Goal: Information Seeking & Learning: Check status

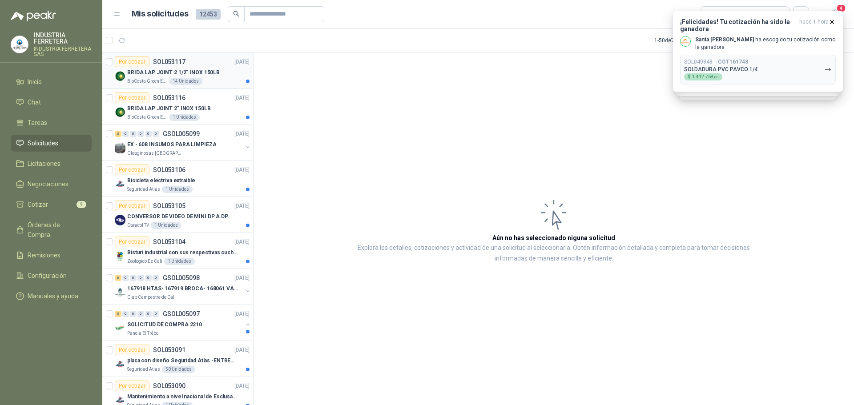
click at [206, 75] on p "BRIDA LAP JOINT 2 1/2" INOX 150LB" at bounding box center [173, 72] width 93 height 8
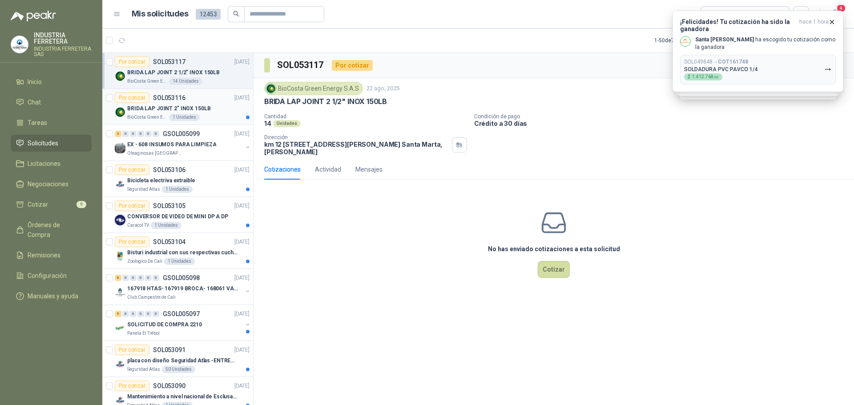
click at [181, 109] on p "BRIDA LAP JOINT 2" INOX 150LB" at bounding box center [169, 109] width 84 height 8
click at [206, 141] on p "EX - 608 INSUMOS PARA LIMPIEZA" at bounding box center [171, 145] width 89 height 8
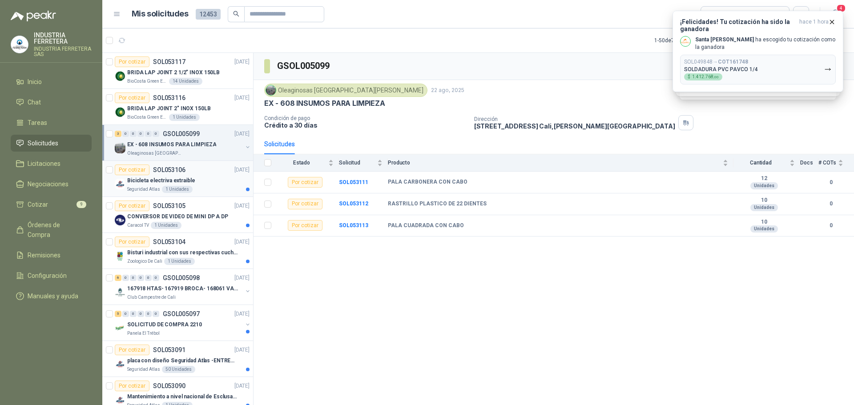
click at [201, 173] on div "Por cotizar SOL053106 [DATE]" at bounding box center [182, 170] width 135 height 11
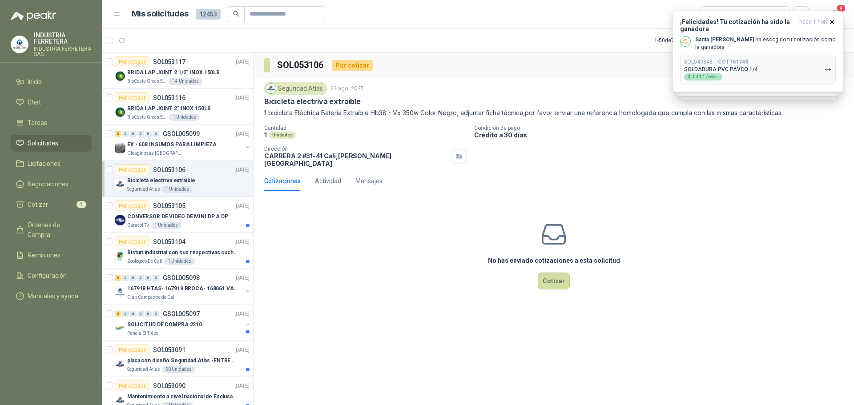
click at [325, 117] on p "1 bicicleta Eléctrica Batería Extraíble Hb38 - Vx 350w Color Negro, adjuntar fi…" at bounding box center [553, 113] width 579 height 10
click at [322, 112] on p "1 bicicleta Eléctrica Batería Extraíble Hb38 - Vx 350w Color Negro, adjuntar fi…" at bounding box center [553, 113] width 579 height 10
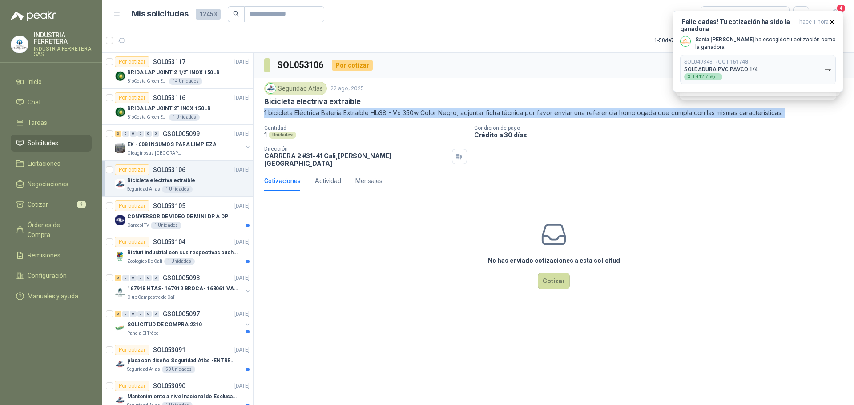
click at [322, 112] on p "1 bicicleta Eléctrica Batería Extraíble Hb38 - Vx 350w Color Negro, adjuntar fi…" at bounding box center [553, 113] width 579 height 10
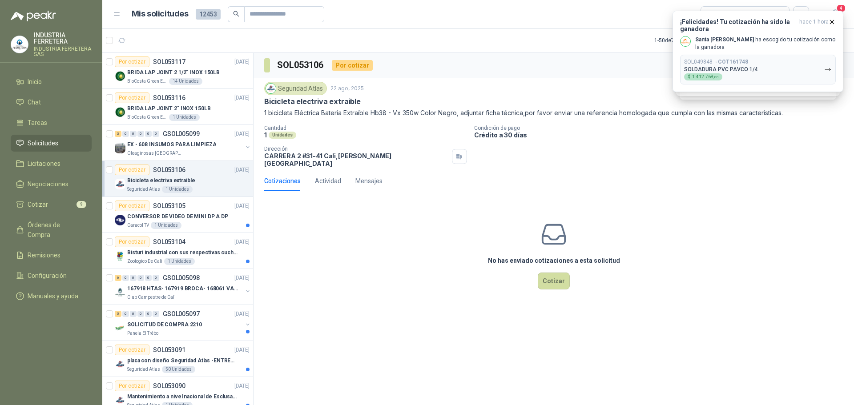
click at [429, 127] on p "Cantidad" at bounding box center [365, 128] width 203 height 6
drag, startPoint x: 457, startPoint y: 113, endPoint x: 264, endPoint y: 110, distance: 193.5
click at [264, 110] on div "Seguridad Atlas 22 ago, 2025 Bicicleta electriva extraible 1 bicicleta Eléctric…" at bounding box center [554, 124] width 600 height 93
copy p "1 bicicleta Eléctrica Batería Extraíble Hb38 - Vx 350w Color Negro"
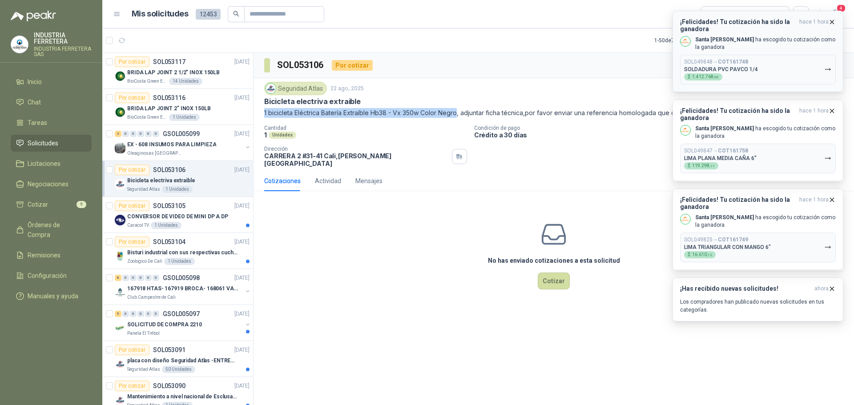
click at [752, 45] on p "Santa [PERSON_NAME] [PERSON_NAME] tu cotización como la ganadora" at bounding box center [765, 43] width 141 height 15
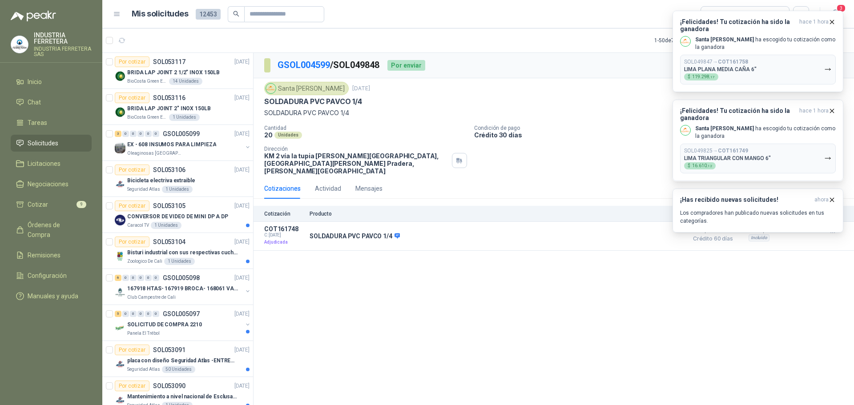
click at [550, 291] on div "GSOL004599 / SOL049848 Por enviar En [PERSON_NAME] Entregado Santa [PERSON_NAME…" at bounding box center [554, 230] width 600 height 355
click at [775, 47] on p "Santa [PERSON_NAME] [PERSON_NAME] tu cotización como la ganadora" at bounding box center [765, 43] width 141 height 15
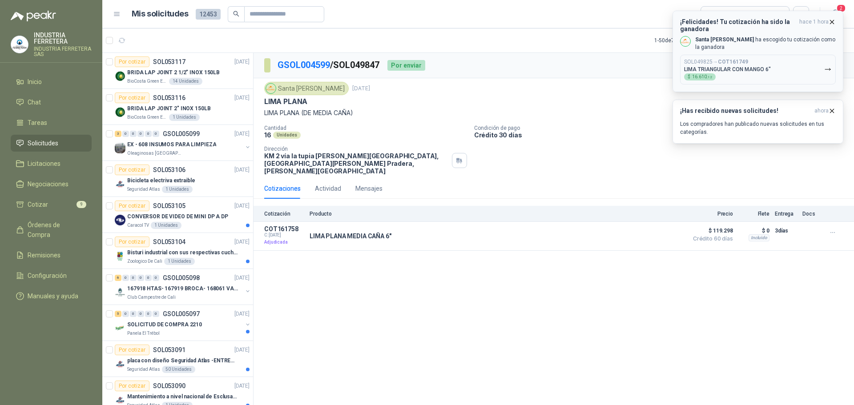
click at [777, 44] on p "Santa [PERSON_NAME] [PERSON_NAME] tu cotización como la ganadora" at bounding box center [765, 43] width 141 height 15
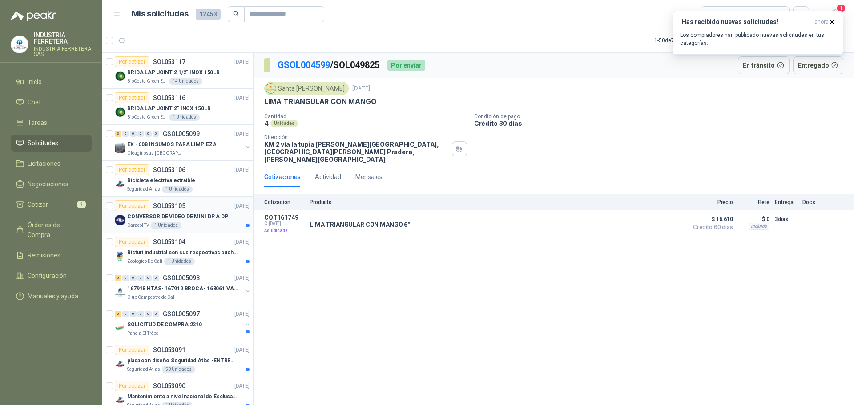
click at [198, 224] on div "Caracol TV 1 Unidades" at bounding box center [188, 225] width 122 height 7
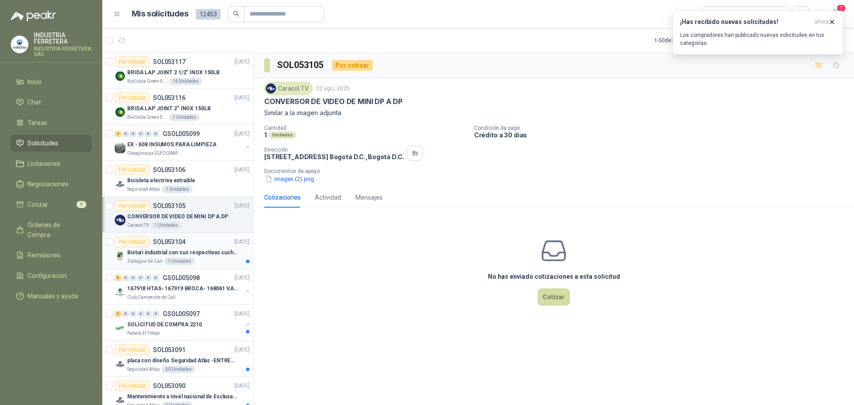
click at [181, 255] on p "Bisturi industrial con sus respectivas cuchillas segun muestra" at bounding box center [182, 253] width 111 height 8
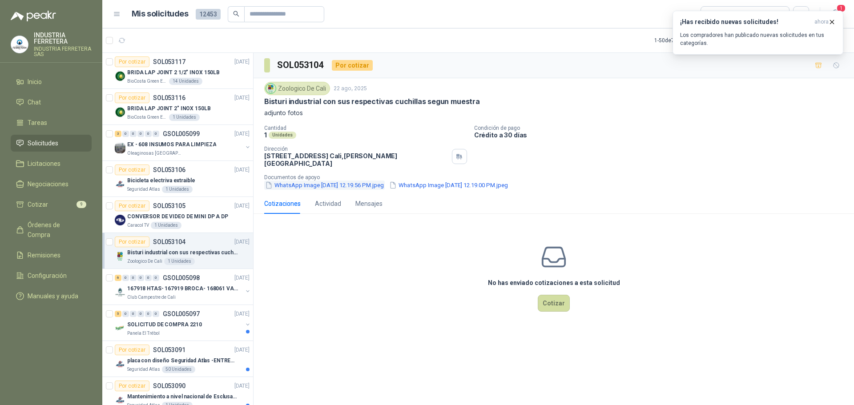
click at [305, 181] on button "WhatsApp Image [DATE] 12.19.56 PM.jpeg" at bounding box center [324, 185] width 121 height 9
click at [439, 181] on button "WhatsApp Image [DATE] 12.19.00 PM.jpeg" at bounding box center [448, 185] width 121 height 9
click at [212, 288] on p "167918 HTAS- 167919 BROCA- 168061 VALVULA" at bounding box center [182, 289] width 111 height 8
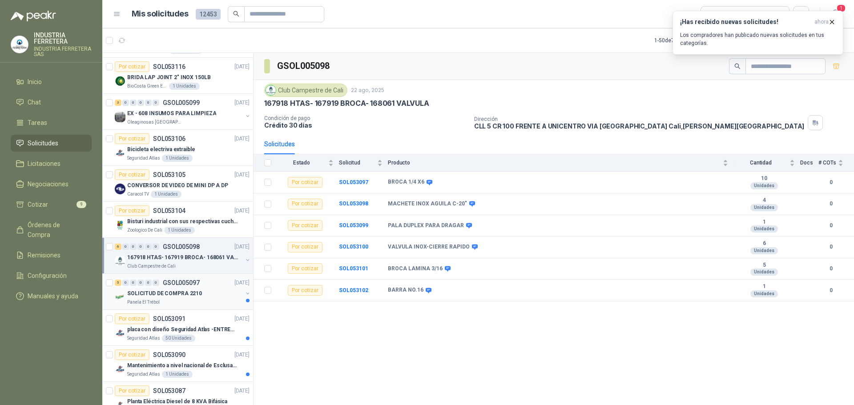
scroll to position [44, 0]
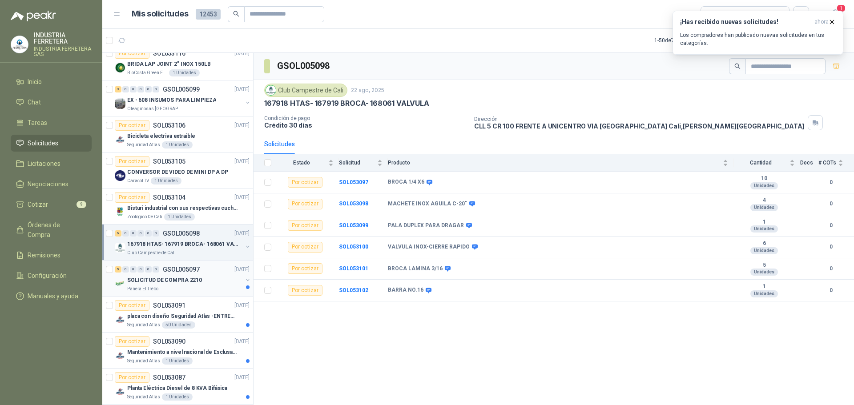
click at [205, 272] on div "5 0 0 0 0 0 GSOL005097 [DATE]" at bounding box center [183, 269] width 137 height 11
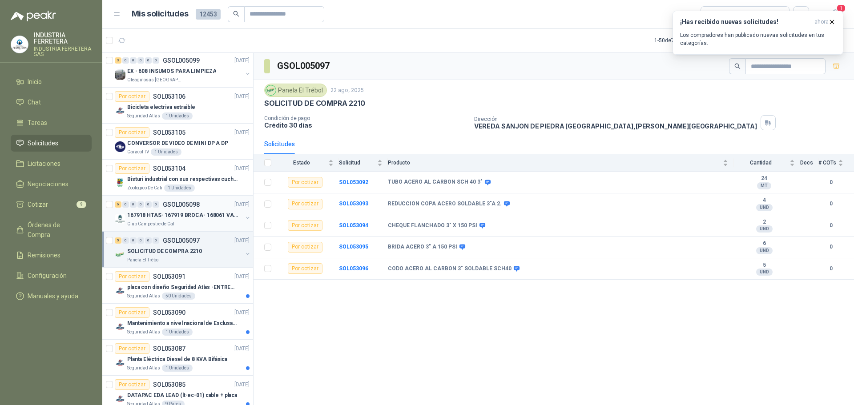
scroll to position [89, 0]
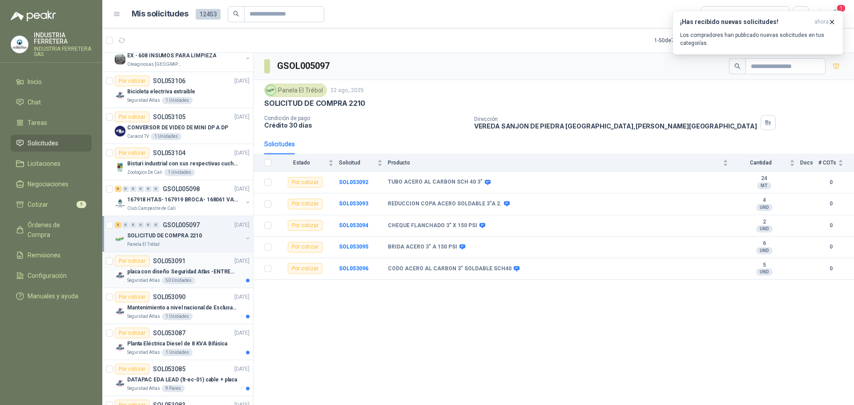
click at [209, 262] on div "Por cotizar SOL053091 [DATE]" at bounding box center [182, 261] width 135 height 11
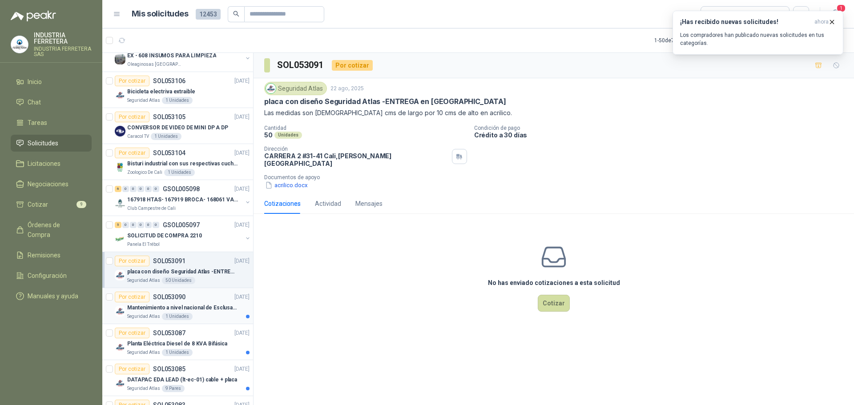
click at [215, 311] on p "Mantenimiento a nivel nacional de Esclusas de Seguridad" at bounding box center [182, 308] width 111 height 8
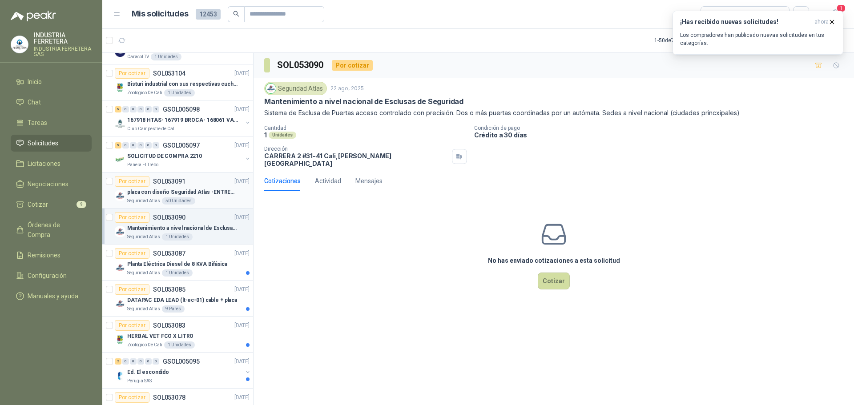
scroll to position [178, 0]
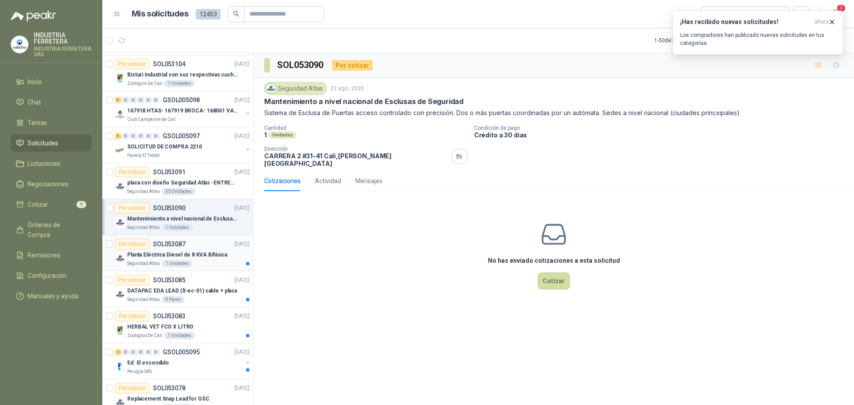
click at [207, 250] on div "Planta Eléctrica Diesel de 8 KVA Bifásica" at bounding box center [188, 255] width 122 height 11
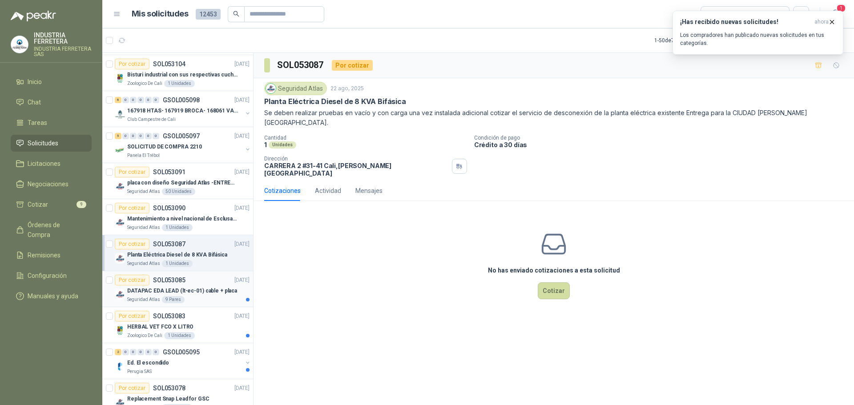
click at [176, 292] on p "DATAPAC EDA LEAD (lt-ec-01) cable + placa" at bounding box center [182, 291] width 110 height 8
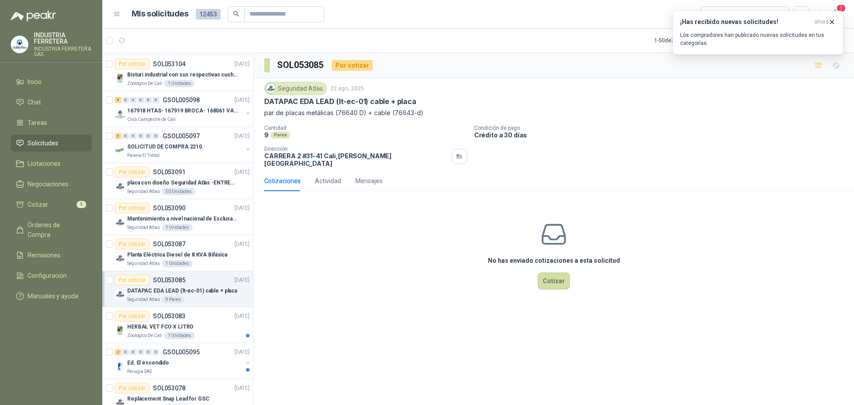
click at [318, 106] on p "DATAPAC EDA LEAD (lt-ec-01) cable + placa" at bounding box center [340, 101] width 152 height 9
click at [318, 103] on p "DATAPAC EDA LEAD (lt-ec-01) cable + placa" at bounding box center [340, 101] width 152 height 9
copy p "DATAPAC EDA LEAD (lt-ec-01) cable + placa"
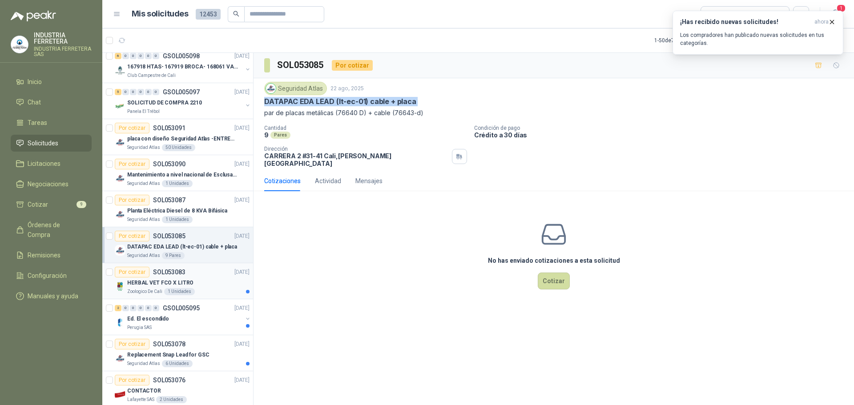
scroll to position [222, 0]
click at [205, 280] on div "HERBAL VET FCO X LITRO" at bounding box center [188, 282] width 122 height 11
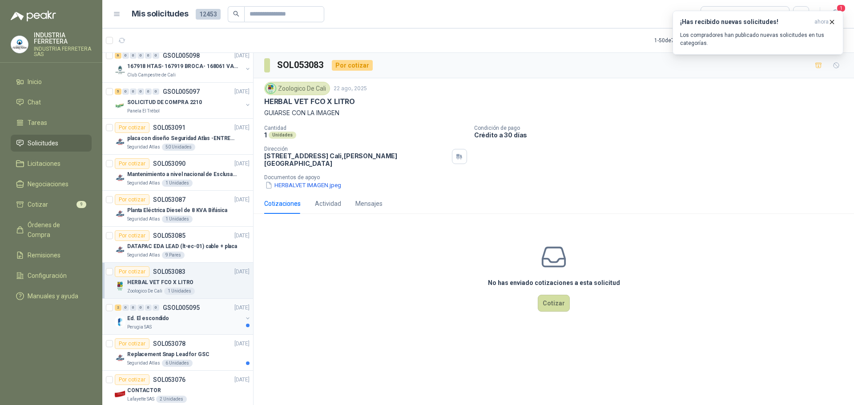
click at [200, 310] on div "2 0 0 0 0 0 GSOL005095 [DATE]" at bounding box center [183, 307] width 137 height 11
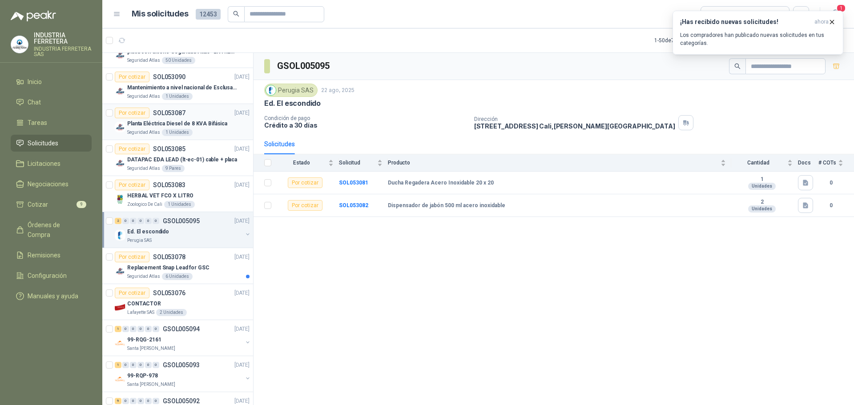
scroll to position [311, 0]
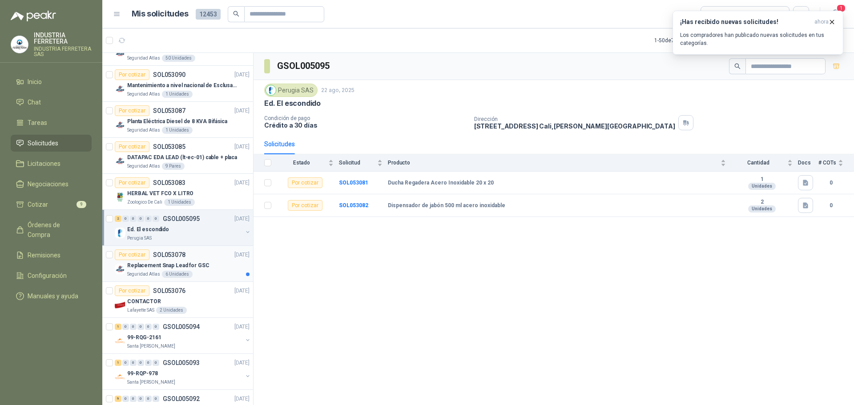
click at [193, 264] on p "Replacement Snap Lead for GSC" at bounding box center [168, 266] width 82 height 8
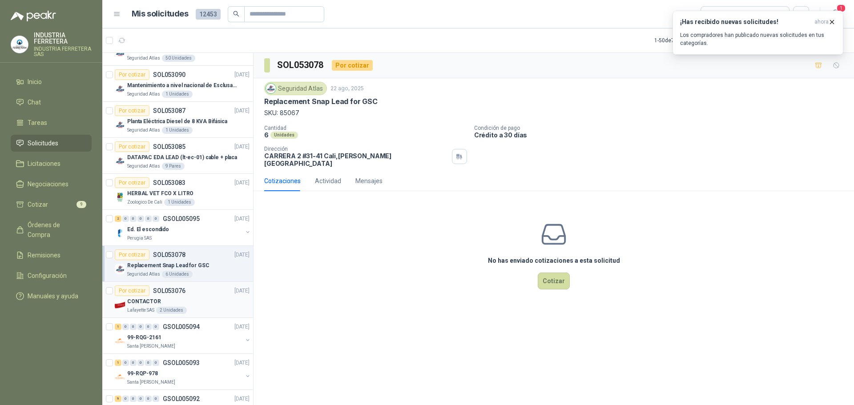
click at [205, 297] on div "CONTACTOR" at bounding box center [188, 301] width 122 height 11
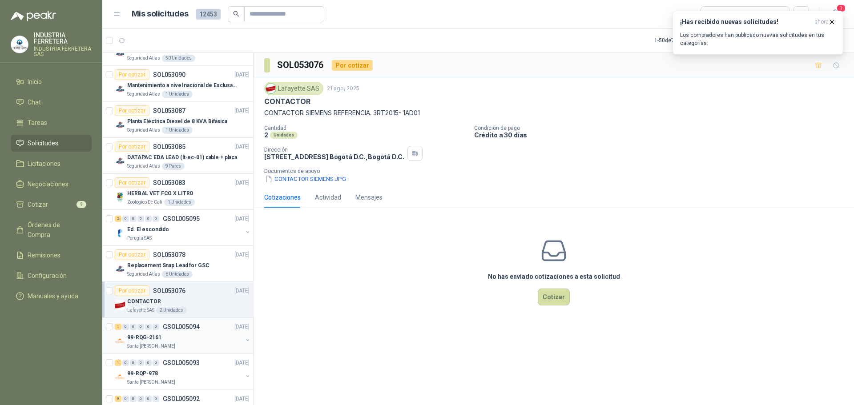
click at [208, 328] on div "1 0 0 0 0 0 GSOL005094 [DATE]" at bounding box center [183, 327] width 137 height 11
